Goal: Understand process/instructions

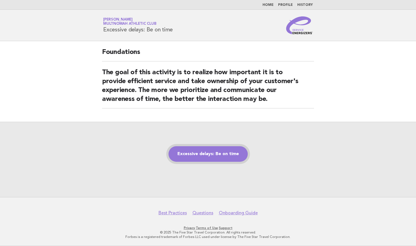
click at [209, 154] on link "Excessive delays: Be on time" at bounding box center [207, 154] width 79 height 16
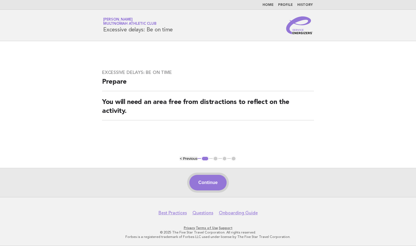
click at [201, 184] on button "Continue" at bounding box center [207, 183] width 37 height 16
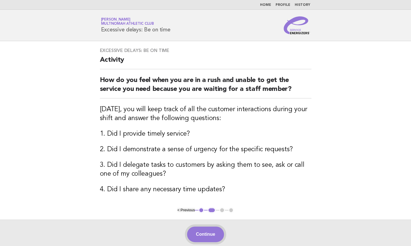
click at [205, 228] on button "Continue" at bounding box center [205, 234] width 37 height 16
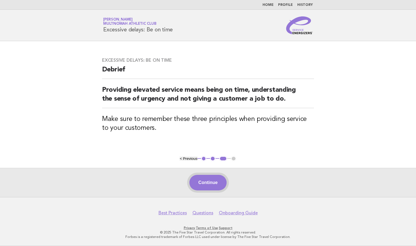
click at [212, 183] on button "Continue" at bounding box center [207, 183] width 37 height 16
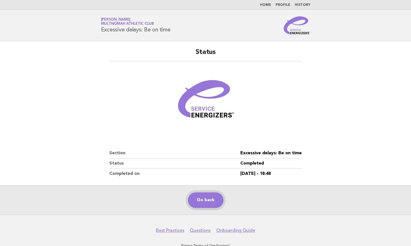
click at [205, 201] on link "Go back" at bounding box center [206, 200] width 36 height 16
